Goal: Task Accomplishment & Management: Manage account settings

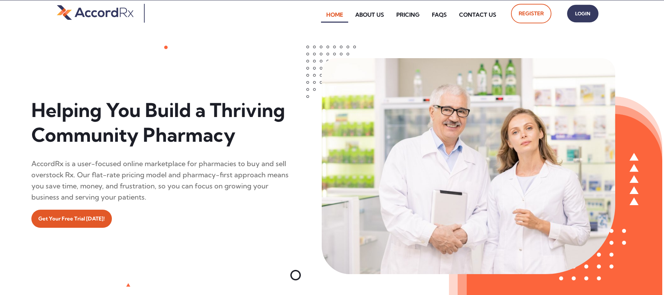
click at [318, 14] on span "Login" at bounding box center [582, 14] width 17 height 10
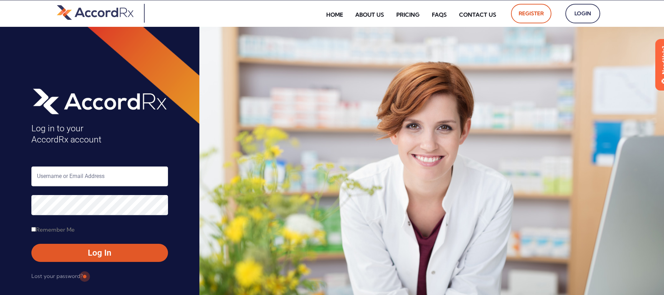
click at [68, 178] on input "text" at bounding box center [99, 177] width 137 height 20
type input "ARX-[PERSON_NAME]"
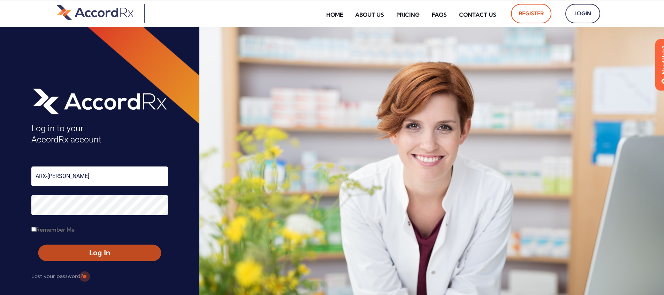
click at [84, 254] on span "Log In" at bounding box center [100, 253] width 110 height 10
